Goal: Register for event/course

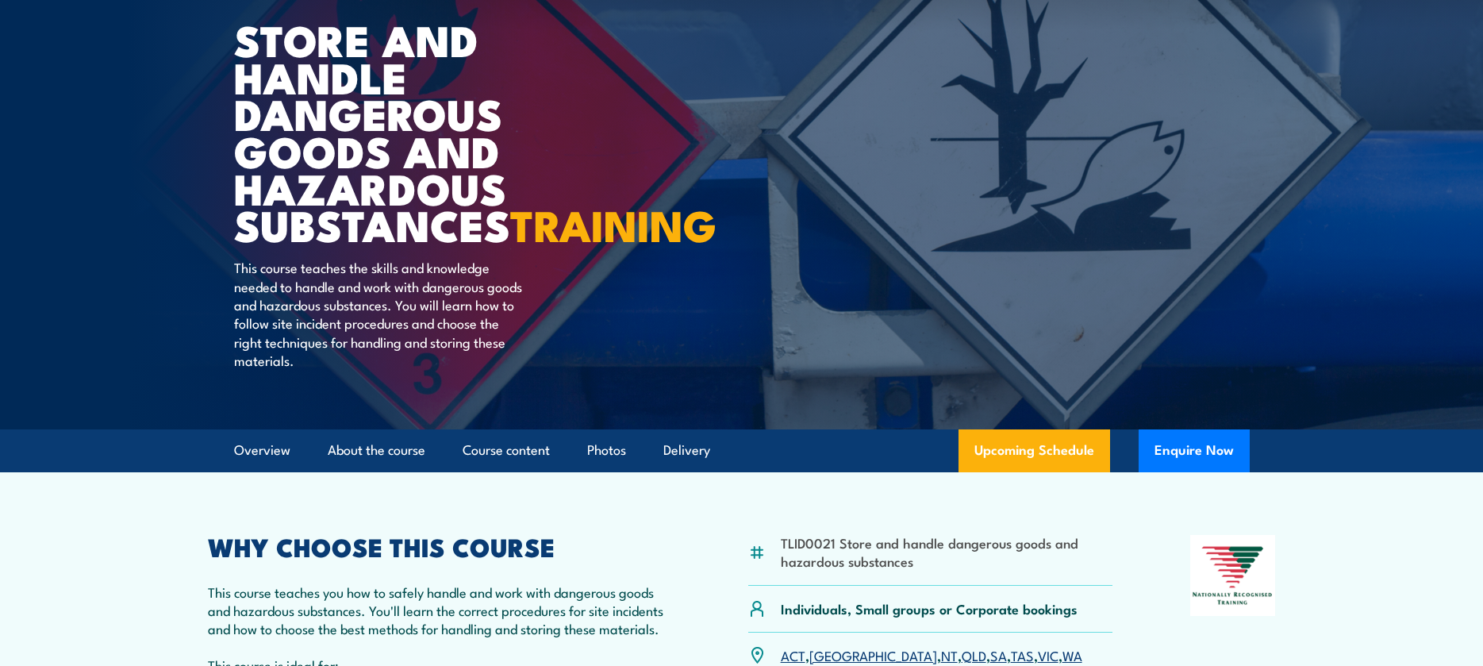
scroll to position [159, 0]
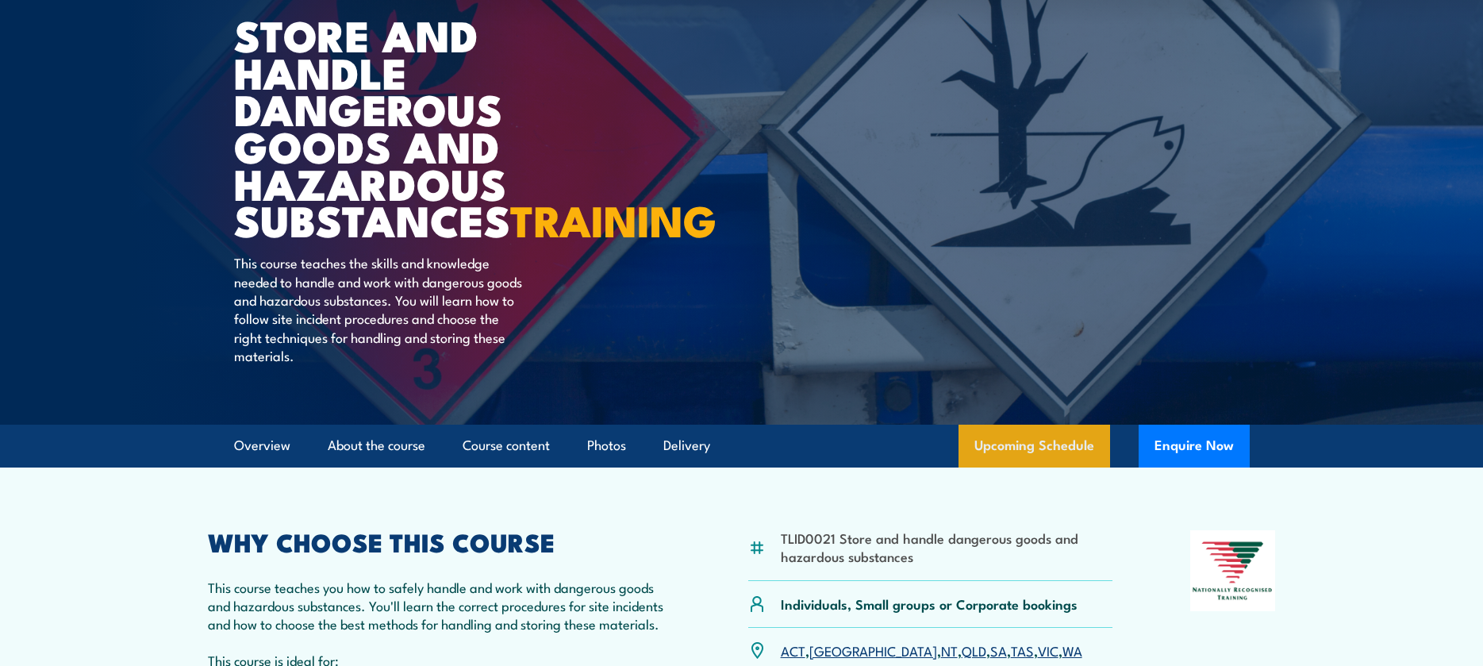
click at [1048, 467] on link "Upcoming Schedule" at bounding box center [1035, 446] width 152 height 43
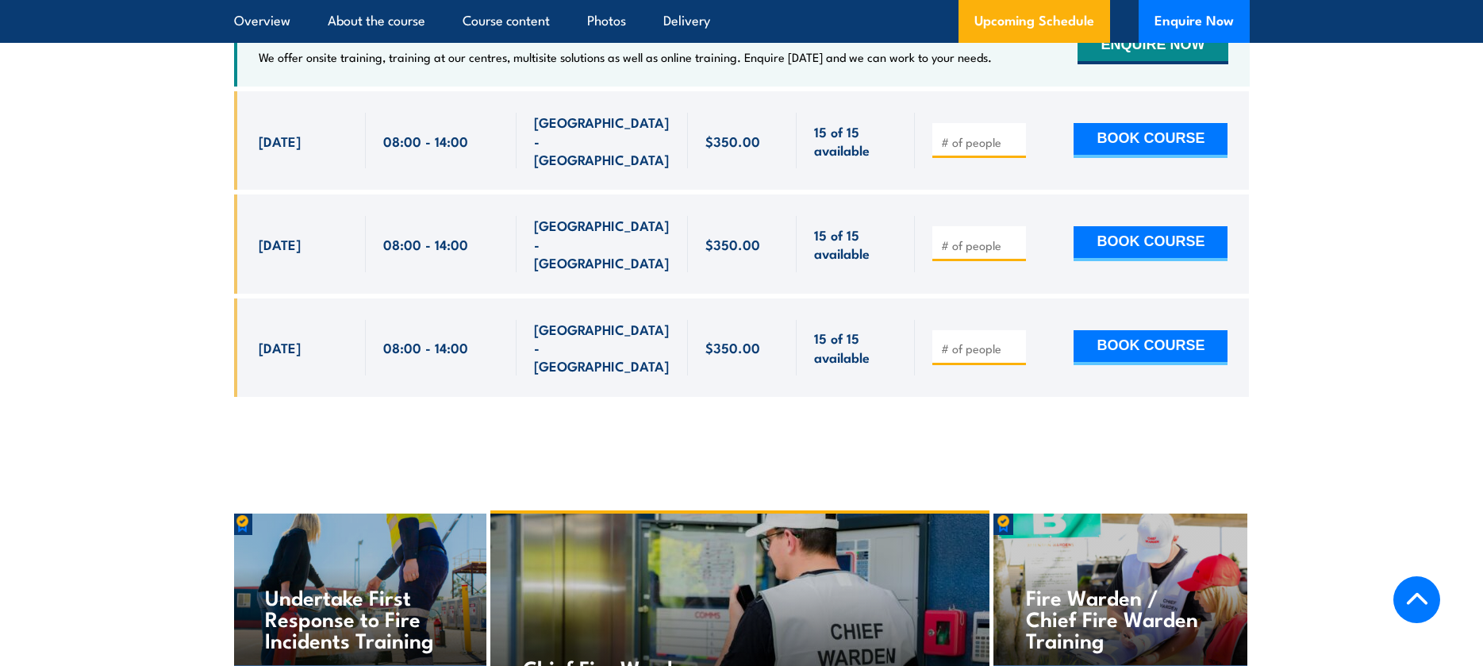
scroll to position [2419, 0]
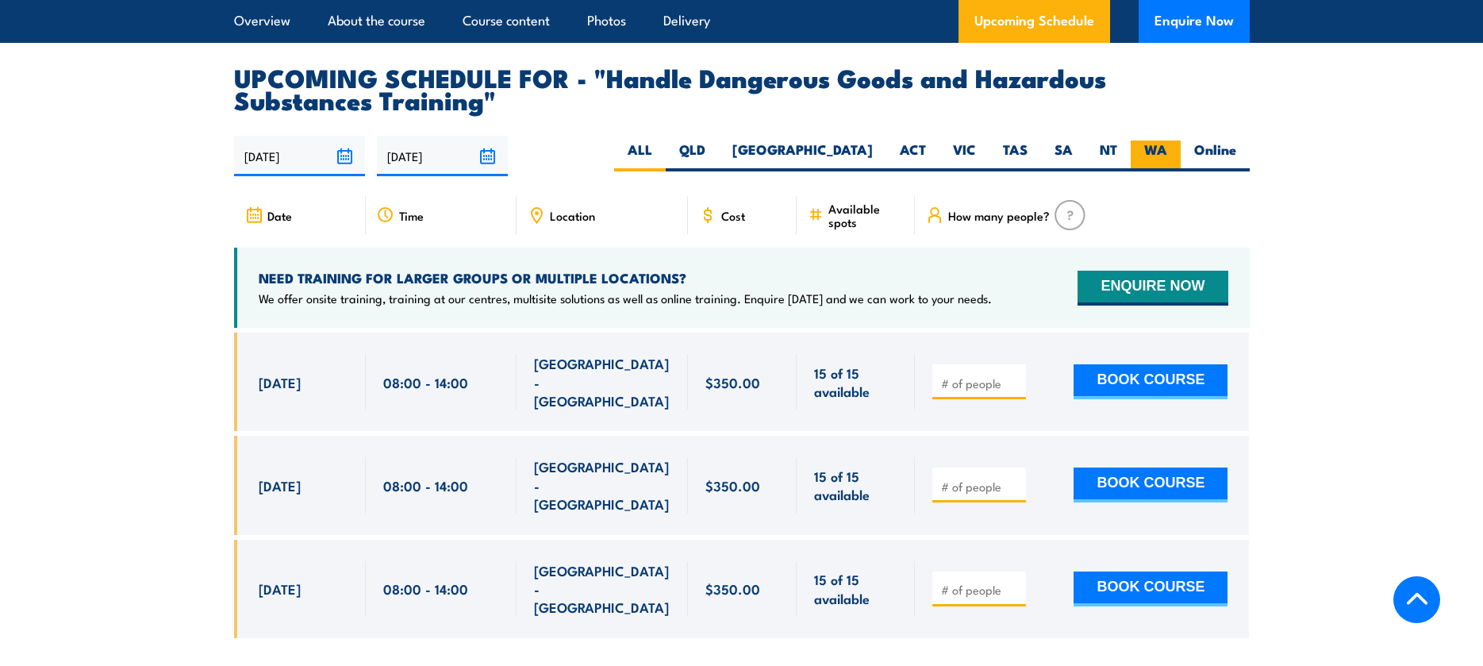
click at [1156, 171] on label "WA" at bounding box center [1156, 155] width 50 height 31
click at [1167, 151] on input "WA" at bounding box center [1172, 145] width 10 height 10
radio input "true"
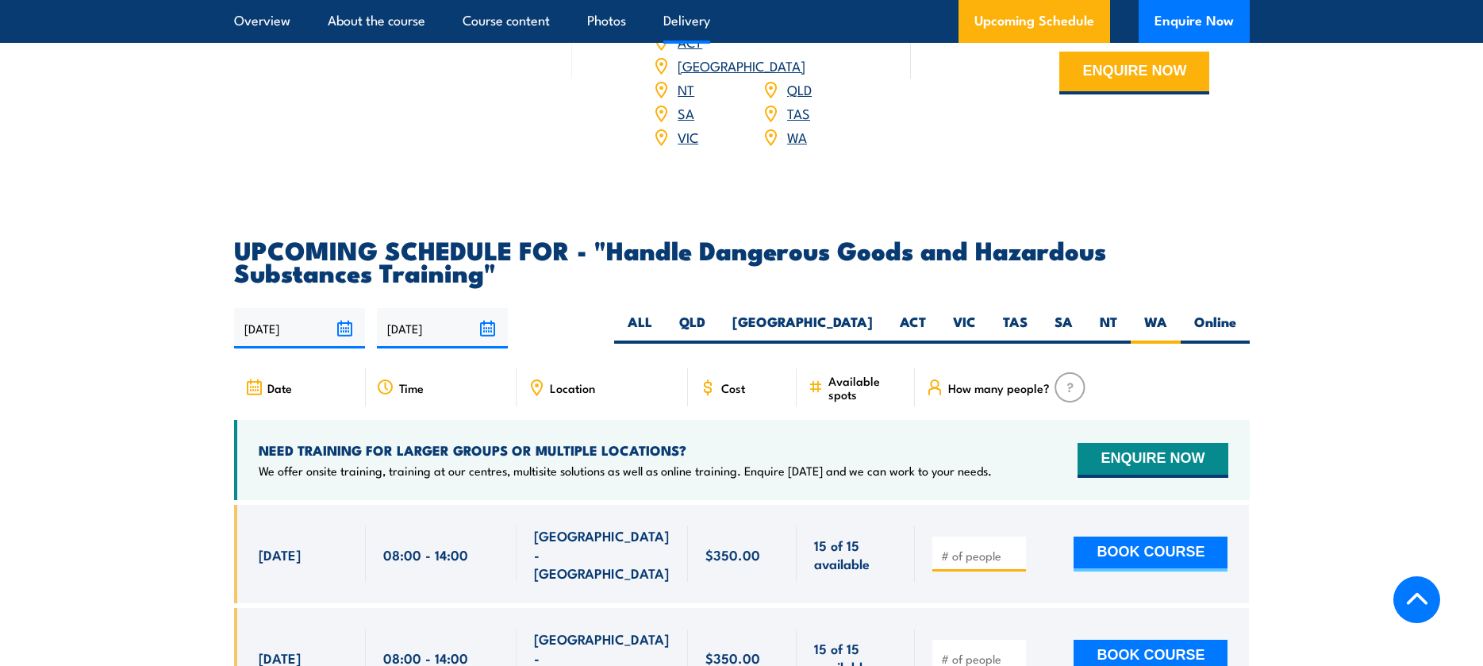
scroll to position [2540, 0]
